Goal: Task Accomplishment & Management: Manage account settings

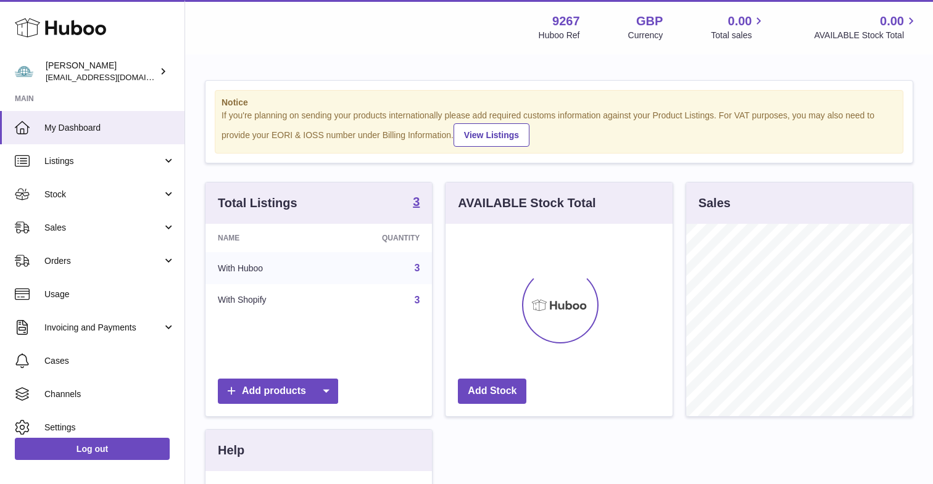
scroll to position [192, 226]
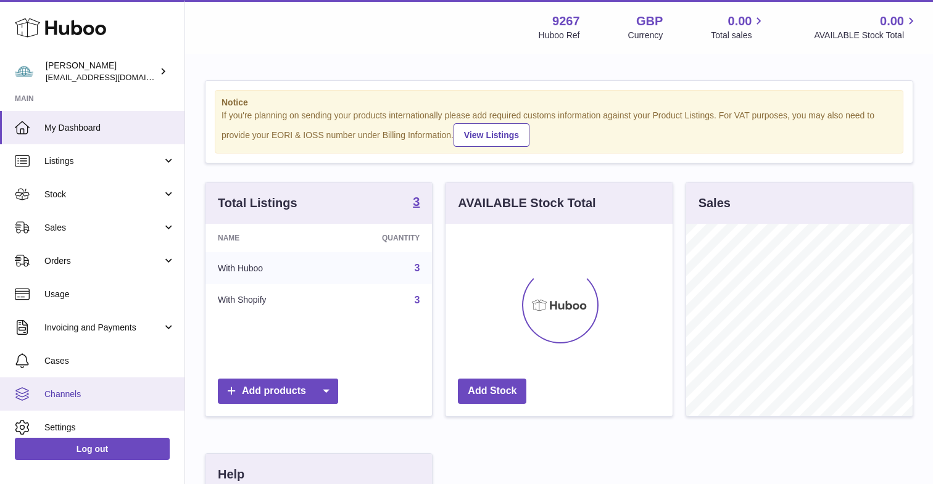
click at [73, 383] on link "Channels" at bounding box center [92, 394] width 184 height 33
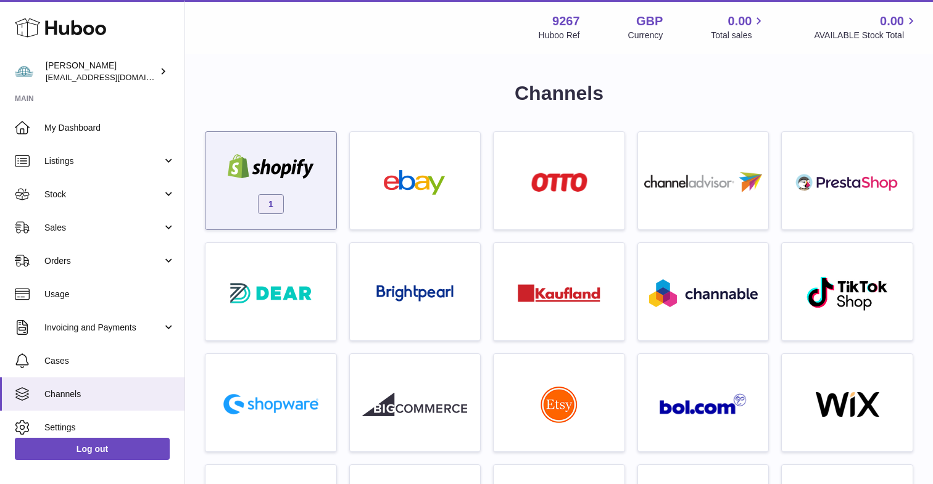
click at [287, 181] on div "1" at bounding box center [271, 183] width 118 height 79
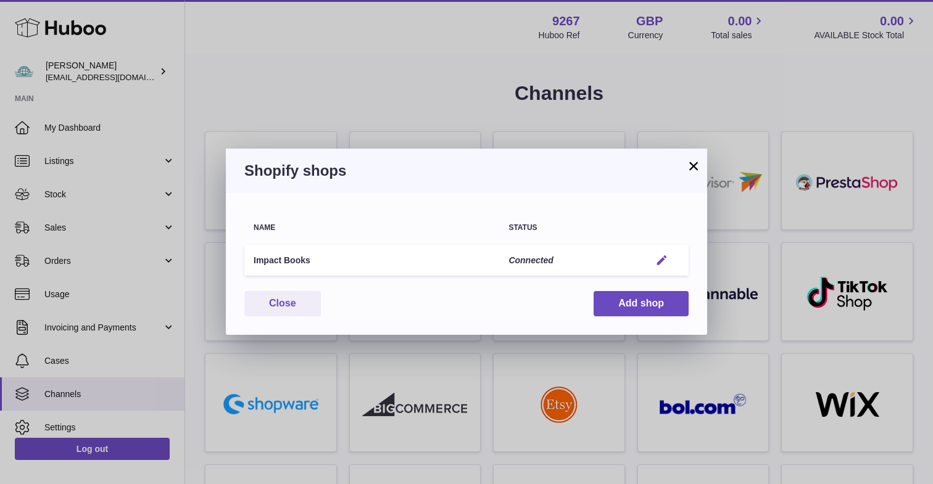
click at [659, 261] on em "button" at bounding box center [661, 260] width 13 height 13
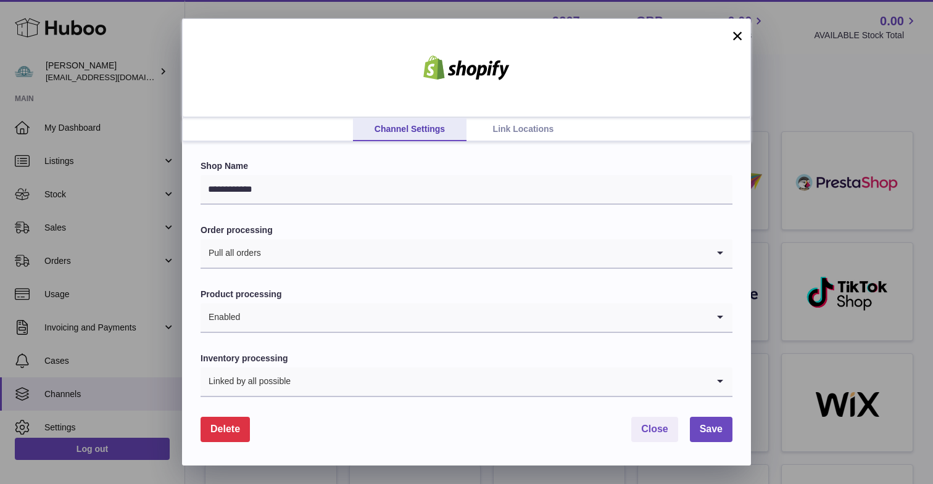
click at [502, 136] on link "Link Locations" at bounding box center [523, 129] width 114 height 23
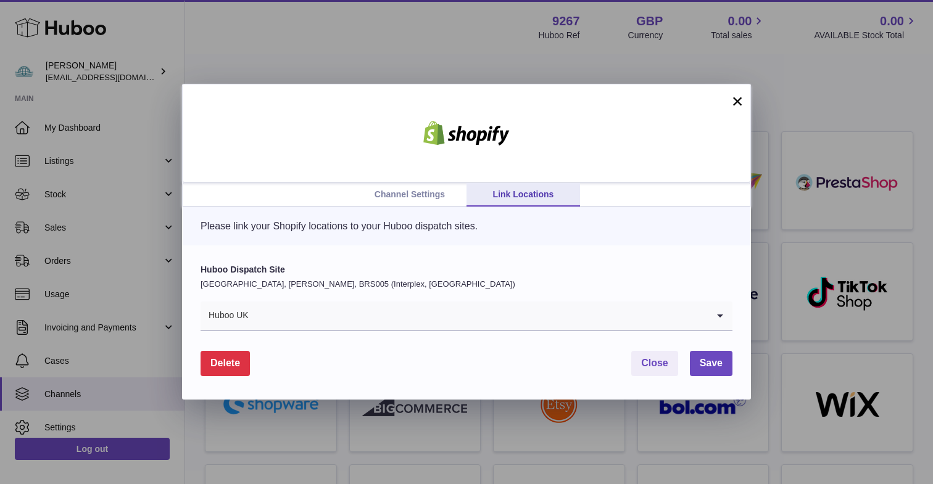
click at [392, 312] on input "Search for option" at bounding box center [478, 316] width 458 height 28
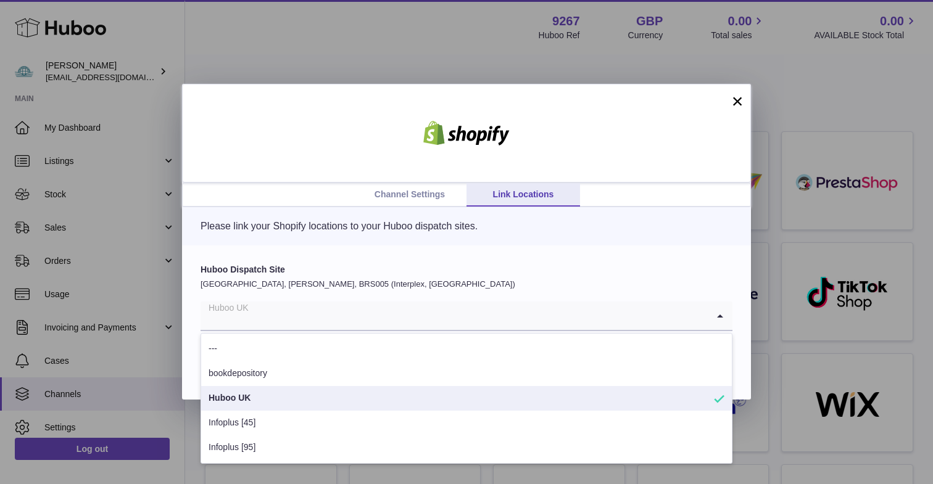
click at [310, 243] on div "Please link your Shopify locations to your Huboo dispatch sites." at bounding box center [466, 226] width 569 height 38
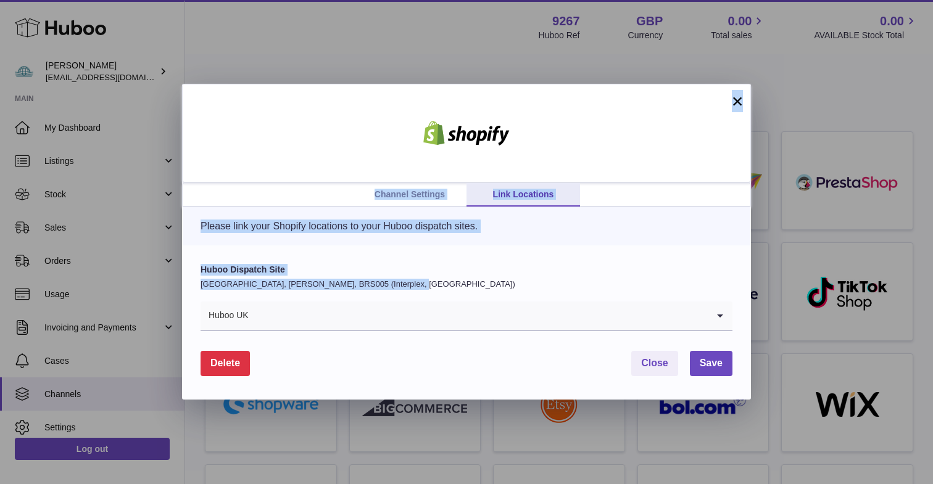
drag, startPoint x: 446, startPoint y: 279, endPoint x: 207, endPoint y: 199, distance: 252.4
click at [207, 199] on div "Channel Settings Link Locations × Please link your Shopify locations to your Hu…" at bounding box center [466, 242] width 569 height 316
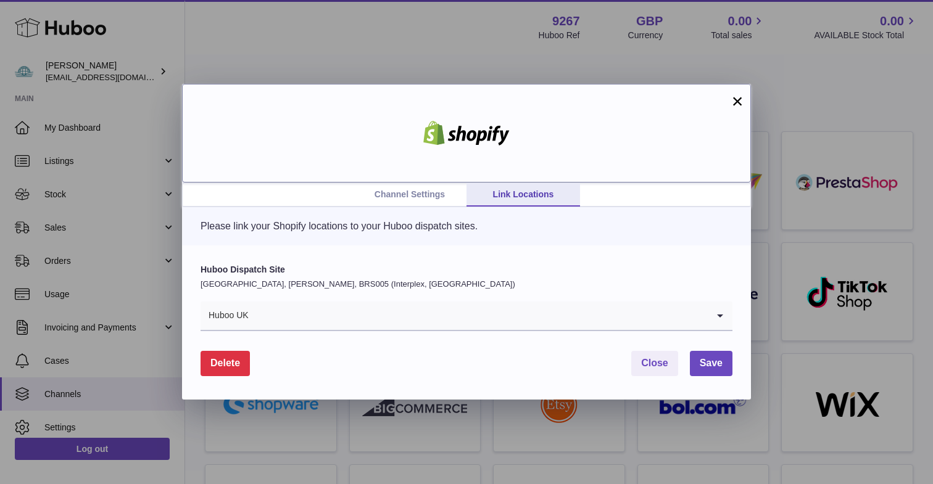
click at [305, 139] on div at bounding box center [466, 133] width 569 height 99
click at [439, 191] on link "Channel Settings" at bounding box center [410, 194] width 114 height 23
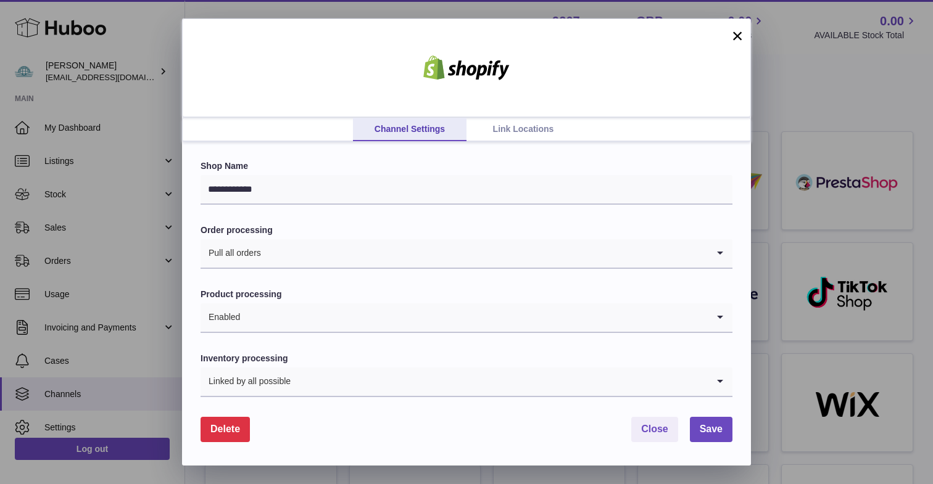
click at [496, 126] on link "Link Locations" at bounding box center [523, 129] width 114 height 23
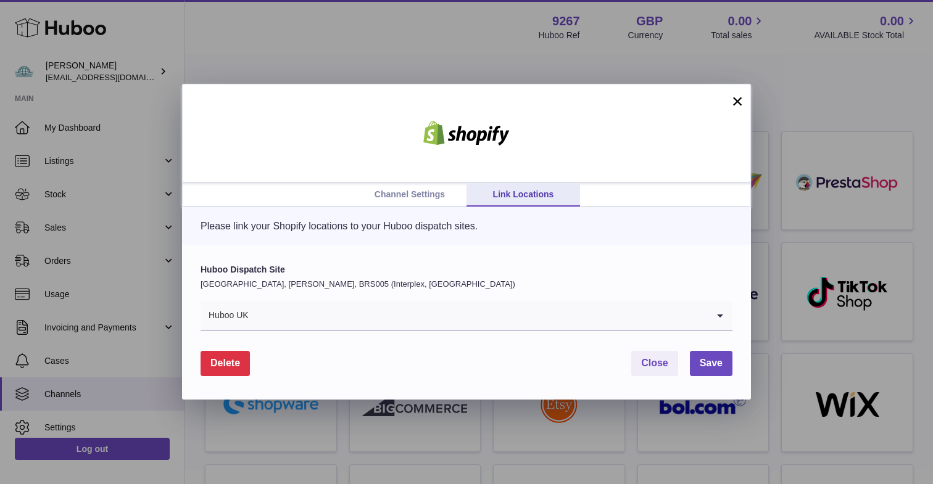
click at [410, 187] on link "Channel Settings" at bounding box center [410, 194] width 114 height 23
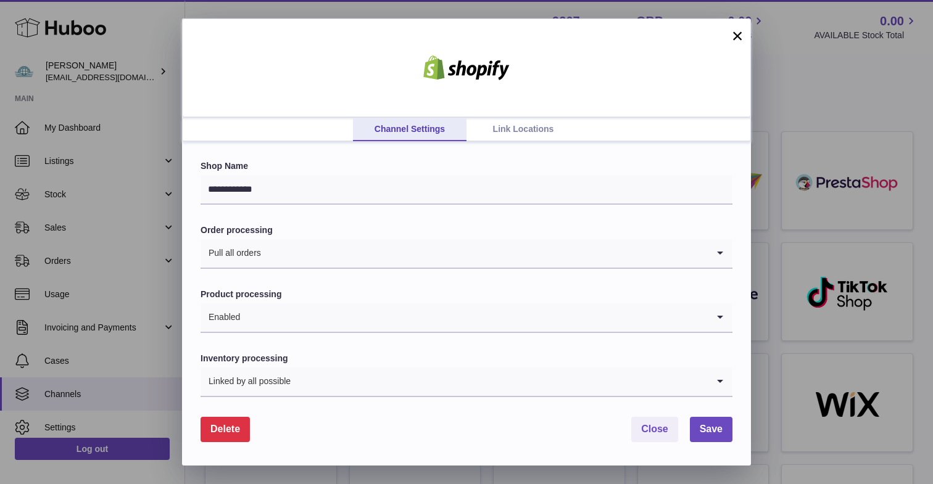
click at [523, 129] on link "Link Locations" at bounding box center [523, 129] width 114 height 23
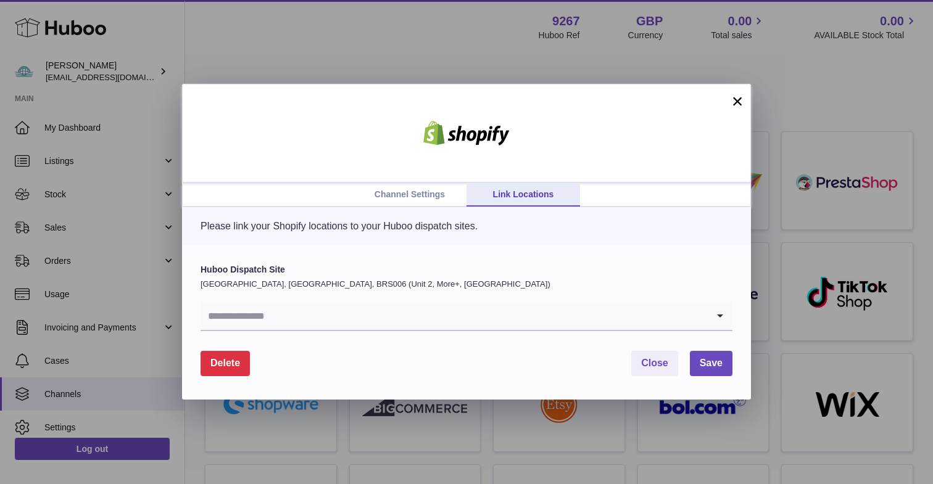
click at [297, 321] on input "Search for option" at bounding box center [453, 316] width 507 height 28
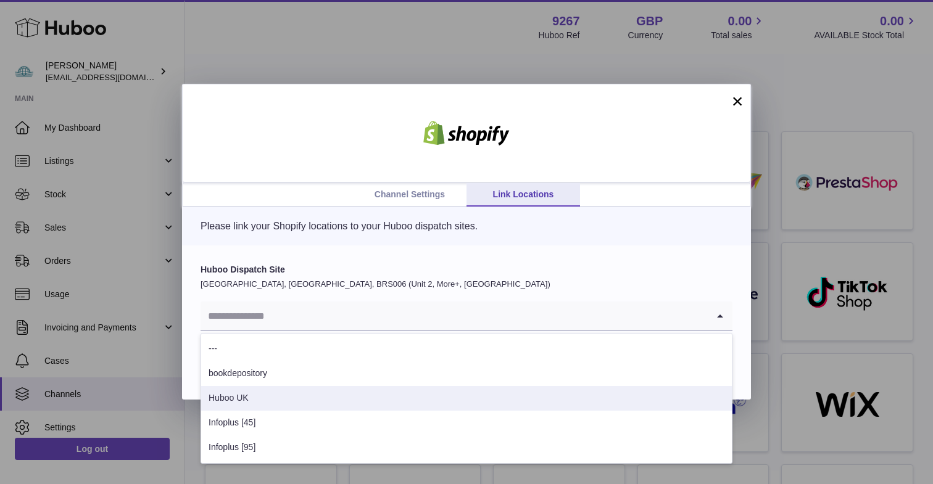
click at [278, 400] on li "Huboo UK" at bounding box center [466, 398] width 531 height 25
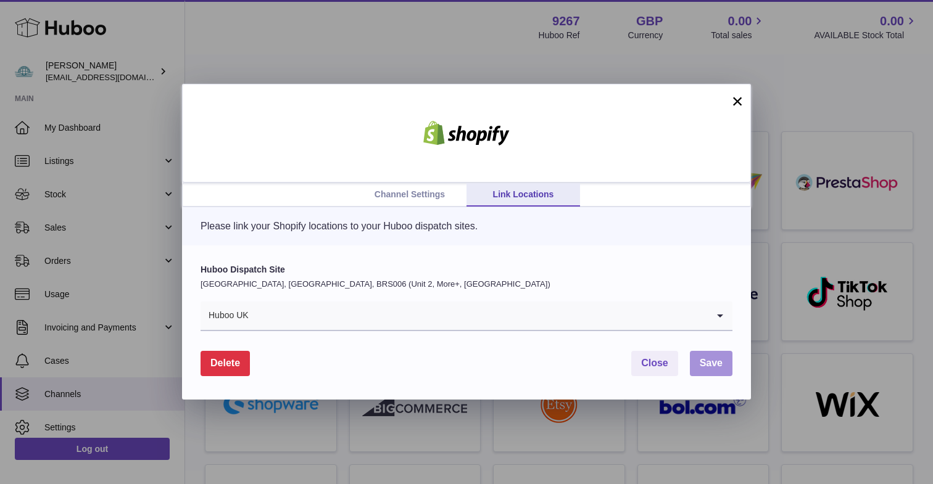
click at [691, 368] on button "Save" at bounding box center [711, 363] width 43 height 25
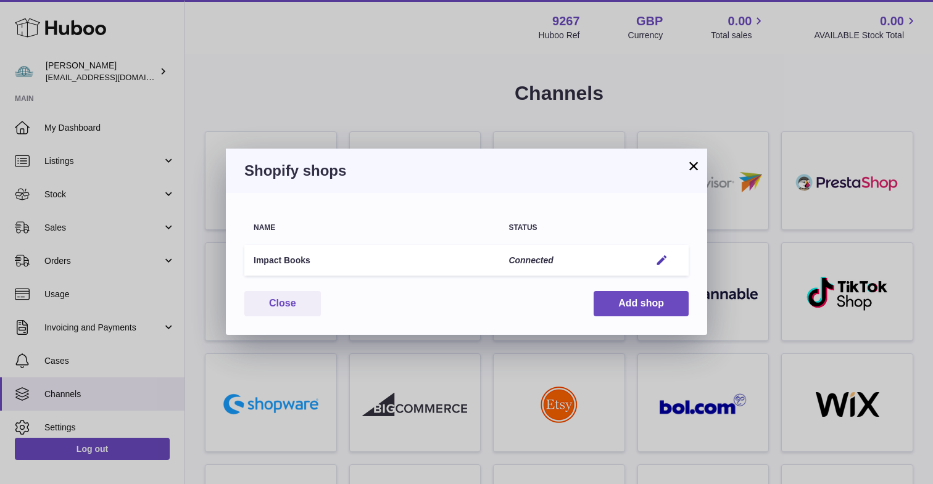
click at [694, 173] on button "×" at bounding box center [693, 166] width 15 height 15
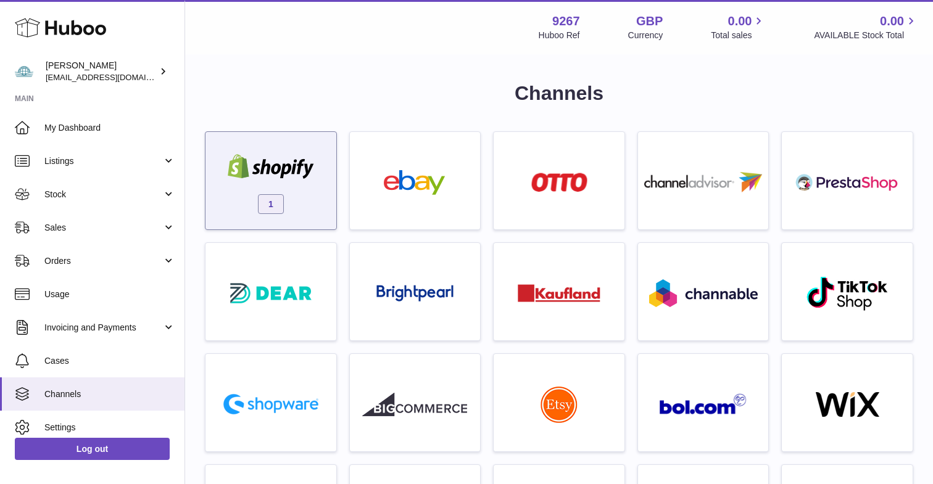
click at [265, 194] on span "1" at bounding box center [271, 204] width 26 height 20
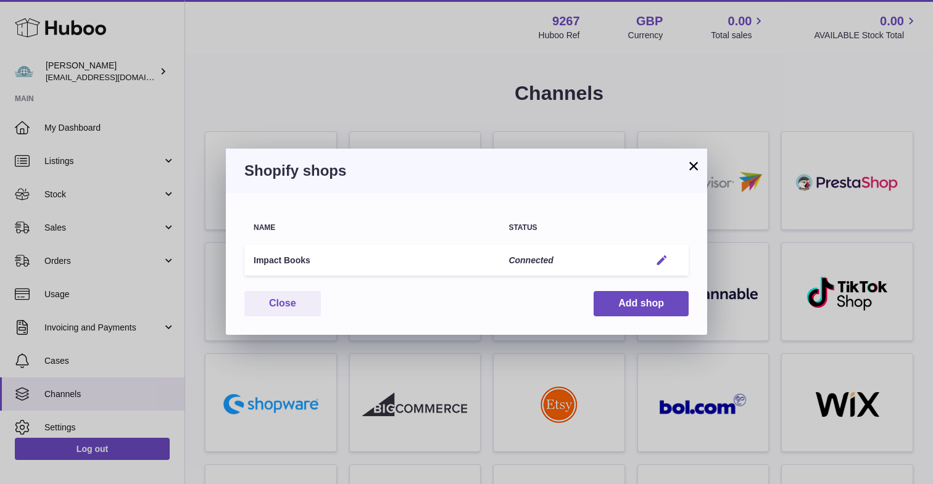
click at [666, 264] on em "button" at bounding box center [661, 260] width 13 height 13
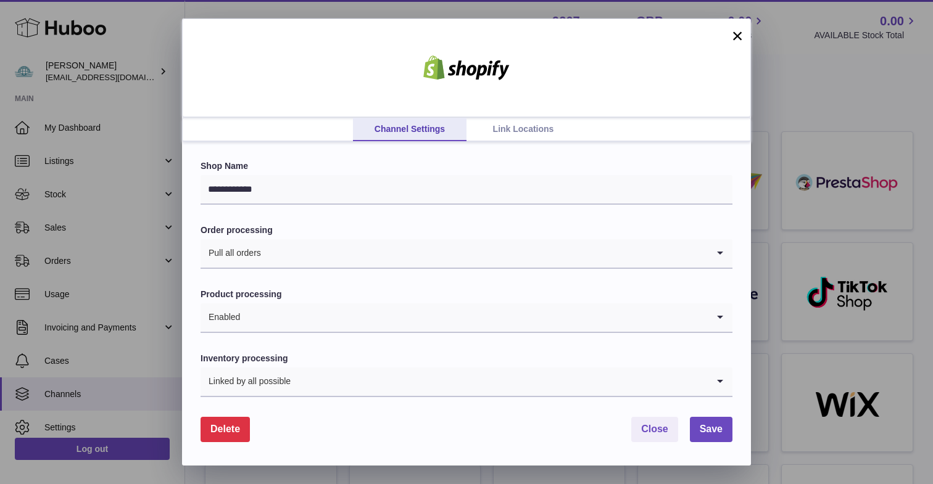
click at [502, 138] on link "Link Locations" at bounding box center [523, 129] width 114 height 23
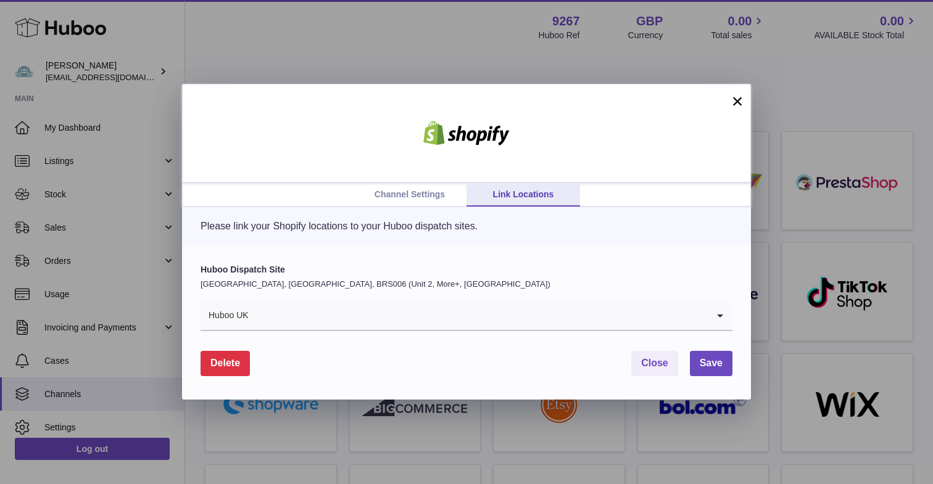
click at [743, 101] on button "×" at bounding box center [737, 101] width 15 height 15
